Goal: Task Accomplishment & Management: Use online tool/utility

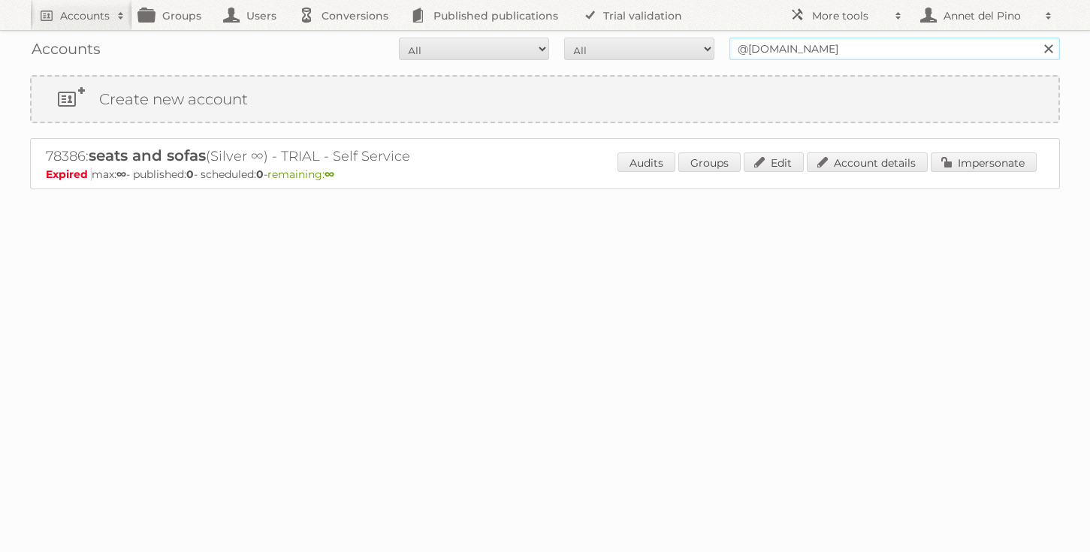
click at [743, 46] on input "@[DOMAIN_NAME]" at bounding box center [895, 49] width 331 height 23
click at [743, 46] on input "@seatsandsofas.nl" at bounding box center [895, 49] width 331 height 23
type input "annet@publitas.com"
click at [1037, 38] on input "Search" at bounding box center [1048, 49] width 23 height 23
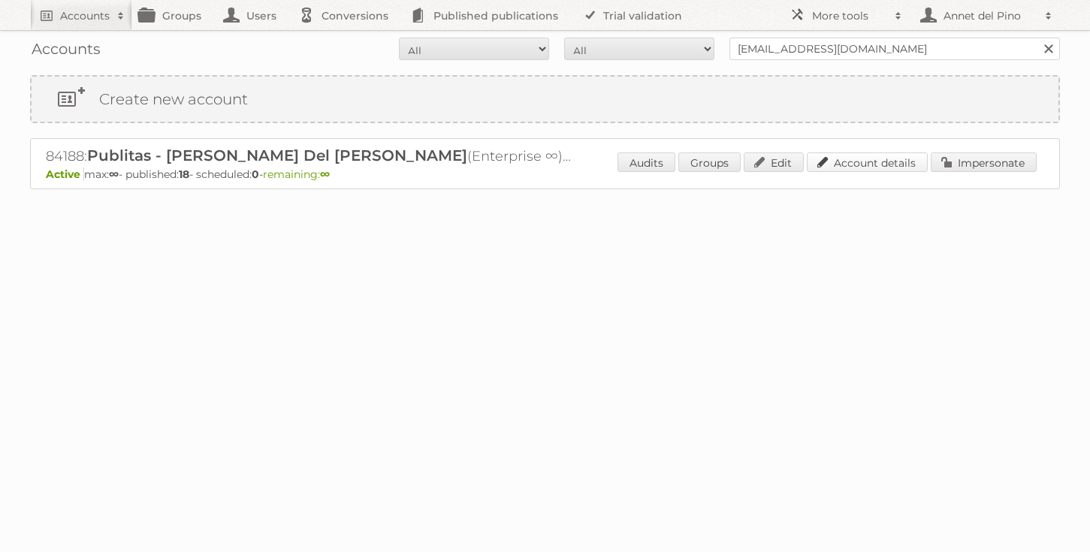
click at [870, 160] on link "Account details" at bounding box center [867, 163] width 121 height 20
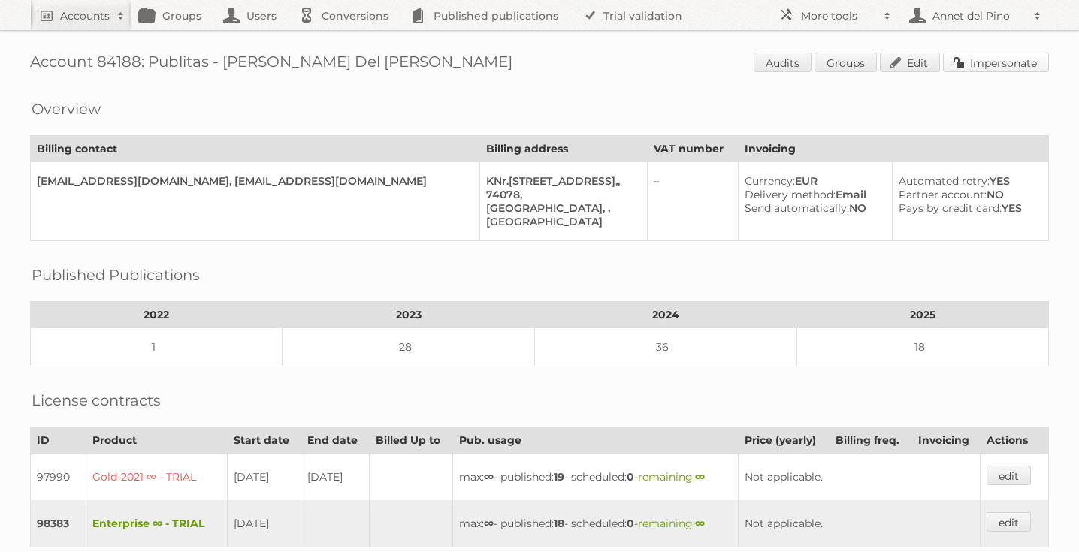
click at [981, 68] on link "Impersonate" at bounding box center [996, 63] width 106 height 20
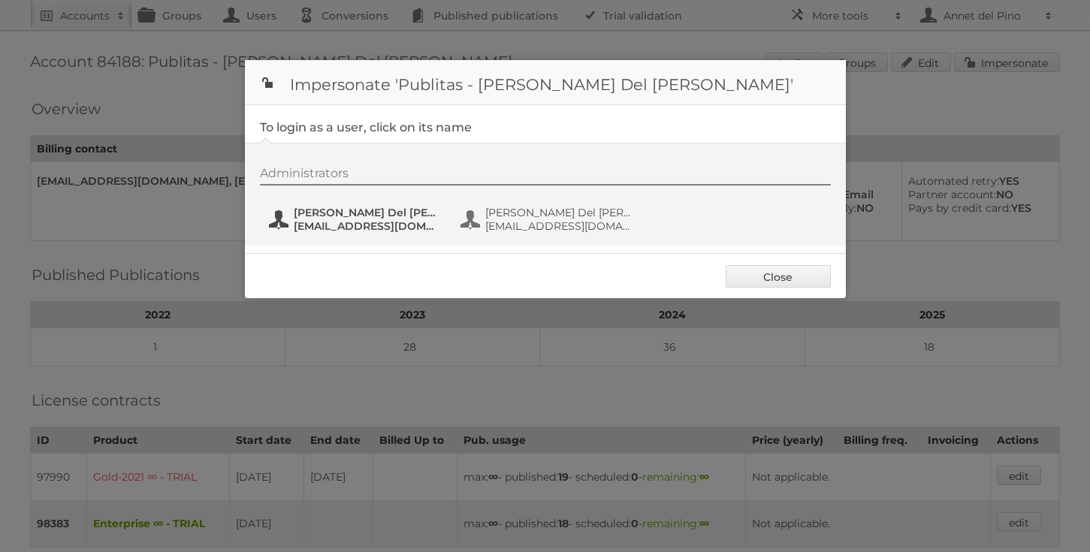
click at [345, 216] on span "Annet Del Pino" at bounding box center [367, 213] width 146 height 14
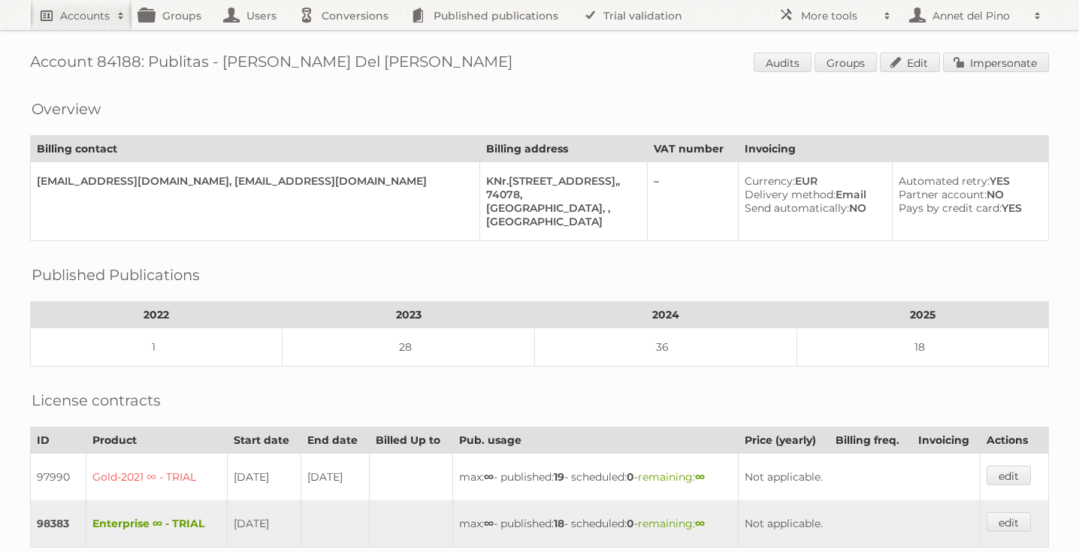
click at [108, 21] on h2 "Accounts" at bounding box center [85, 15] width 50 height 15
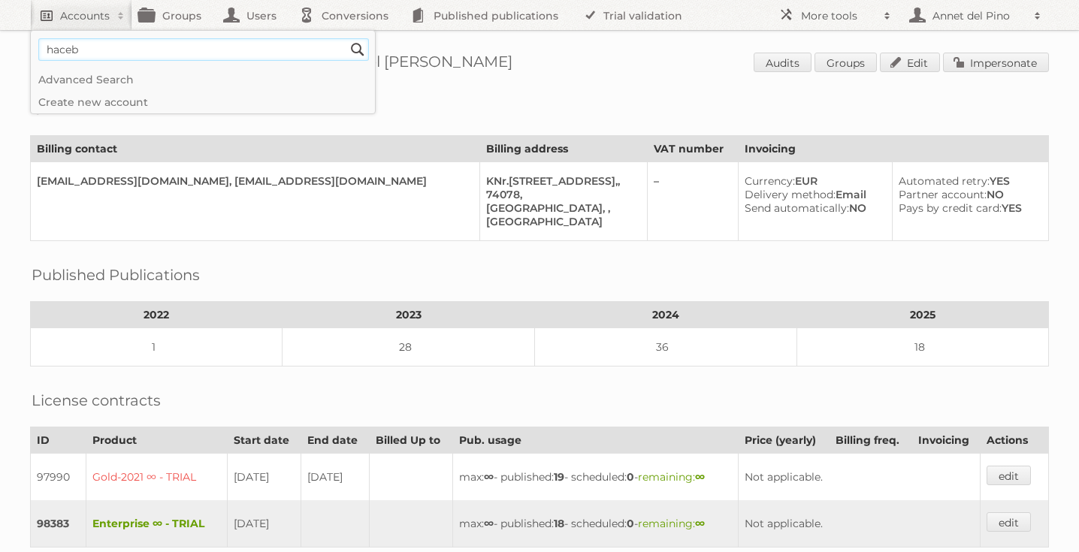
type input"] "haceb"
click at [346, 38] on input "Search" at bounding box center [357, 49] width 23 height 23
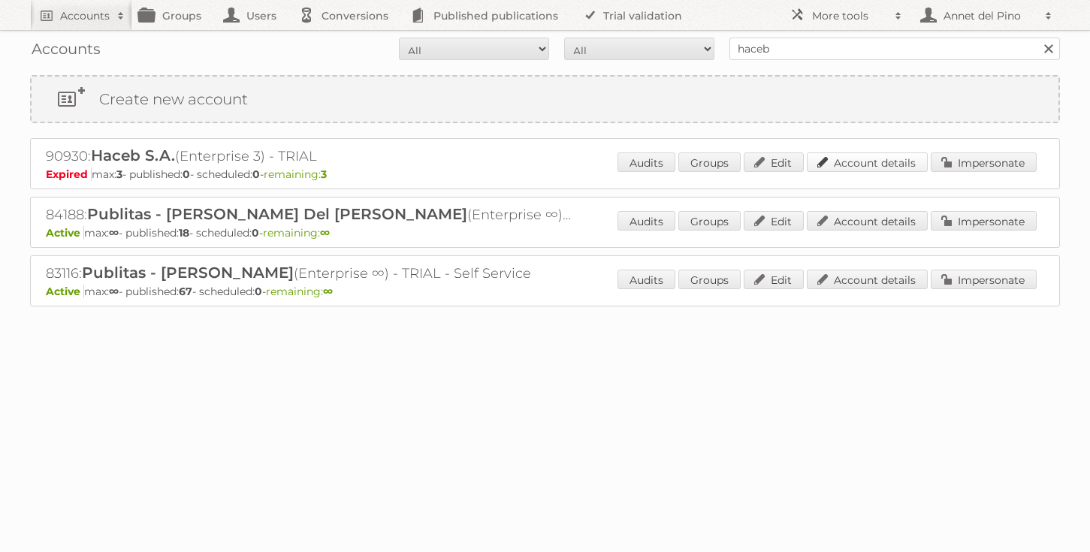
click at [830, 165] on link "Account details" at bounding box center [867, 163] width 121 height 20
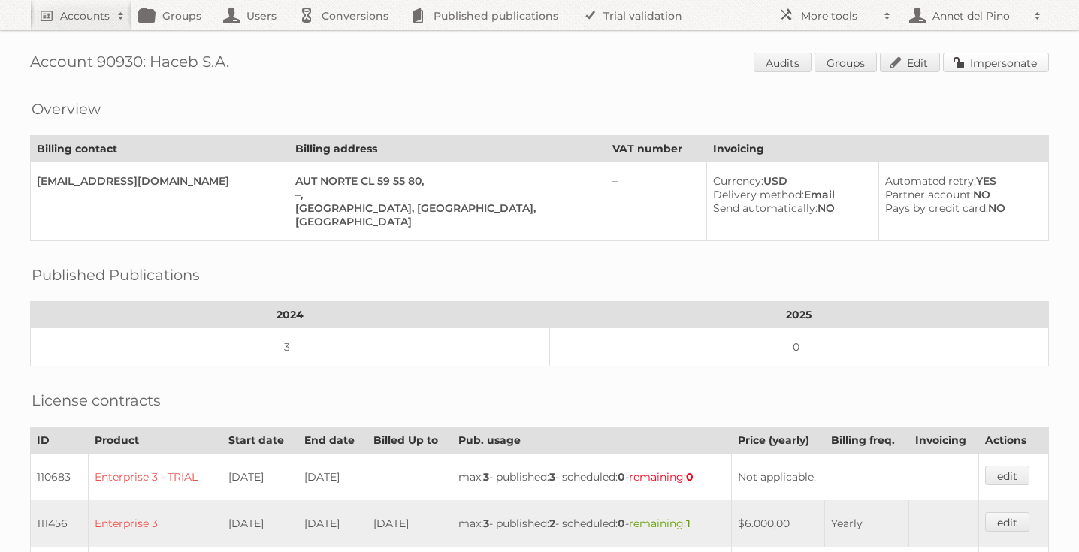
click at [984, 59] on link "Impersonate" at bounding box center [996, 63] width 106 height 20
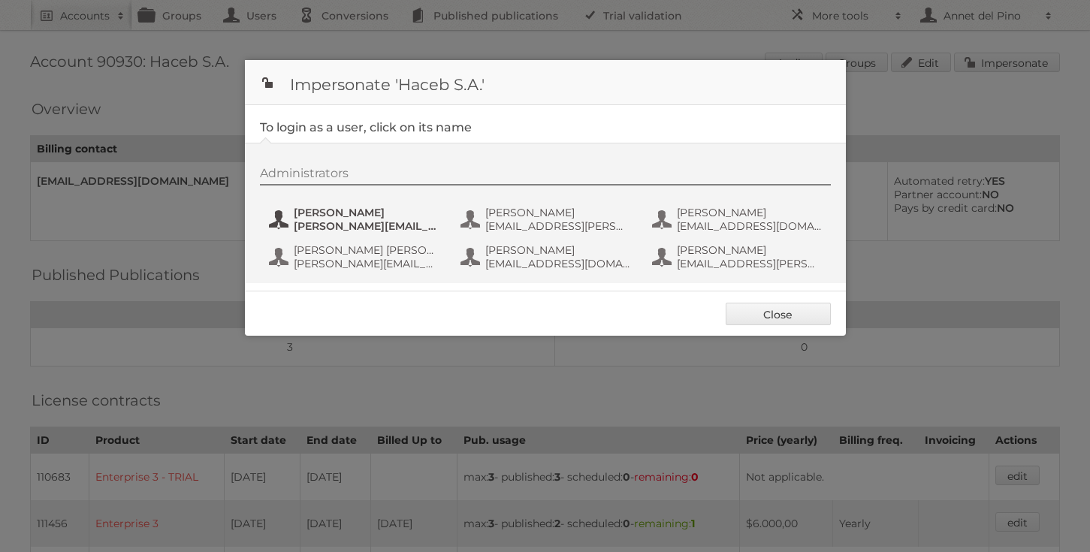
click at [374, 216] on span "[PERSON_NAME]" at bounding box center [367, 213] width 146 height 14
